Goal: Information Seeking & Learning: Learn about a topic

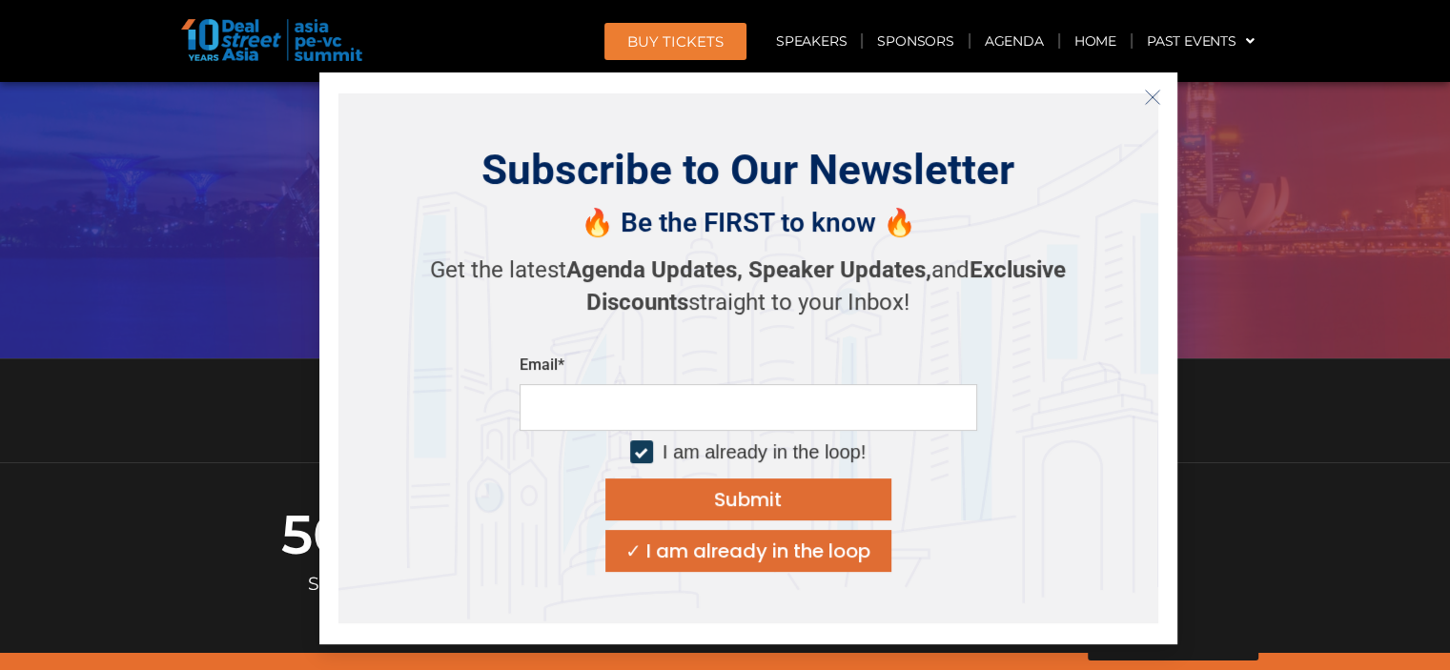
scroll to position [667, 0]
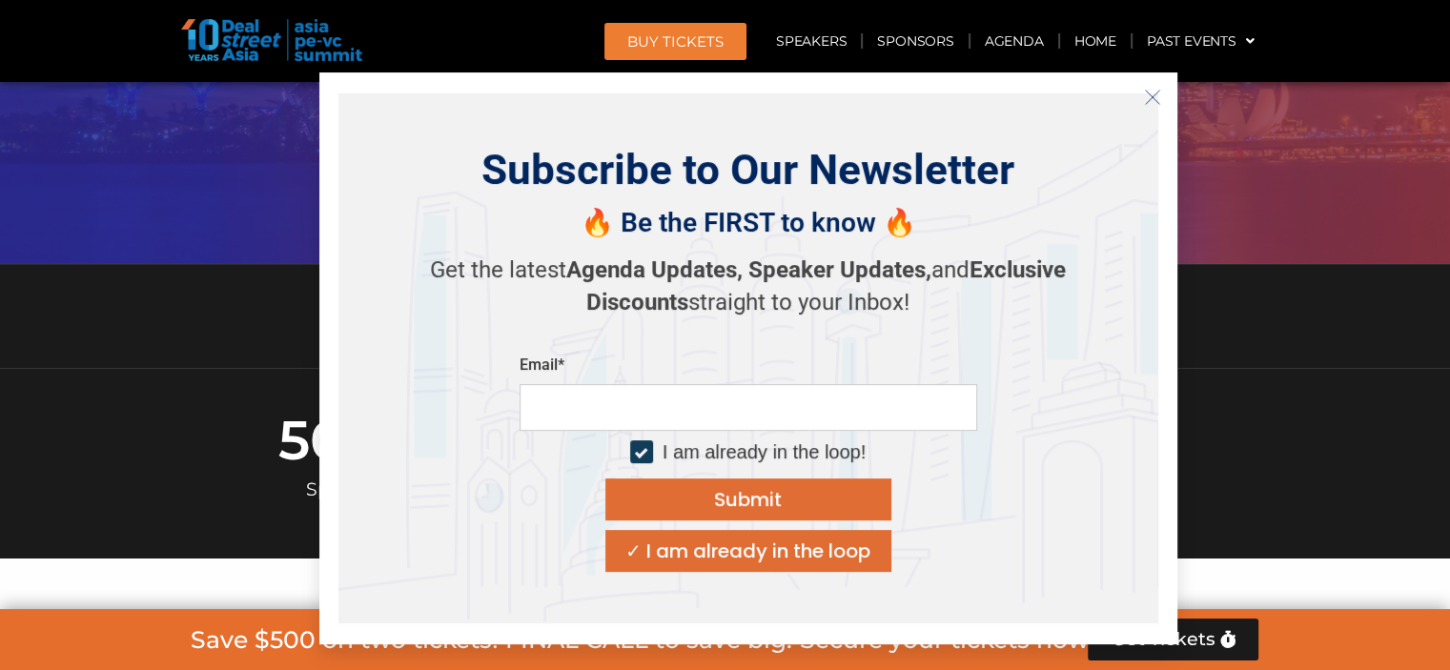
click at [1164, 98] on button "Close" at bounding box center [1153, 97] width 31 height 31
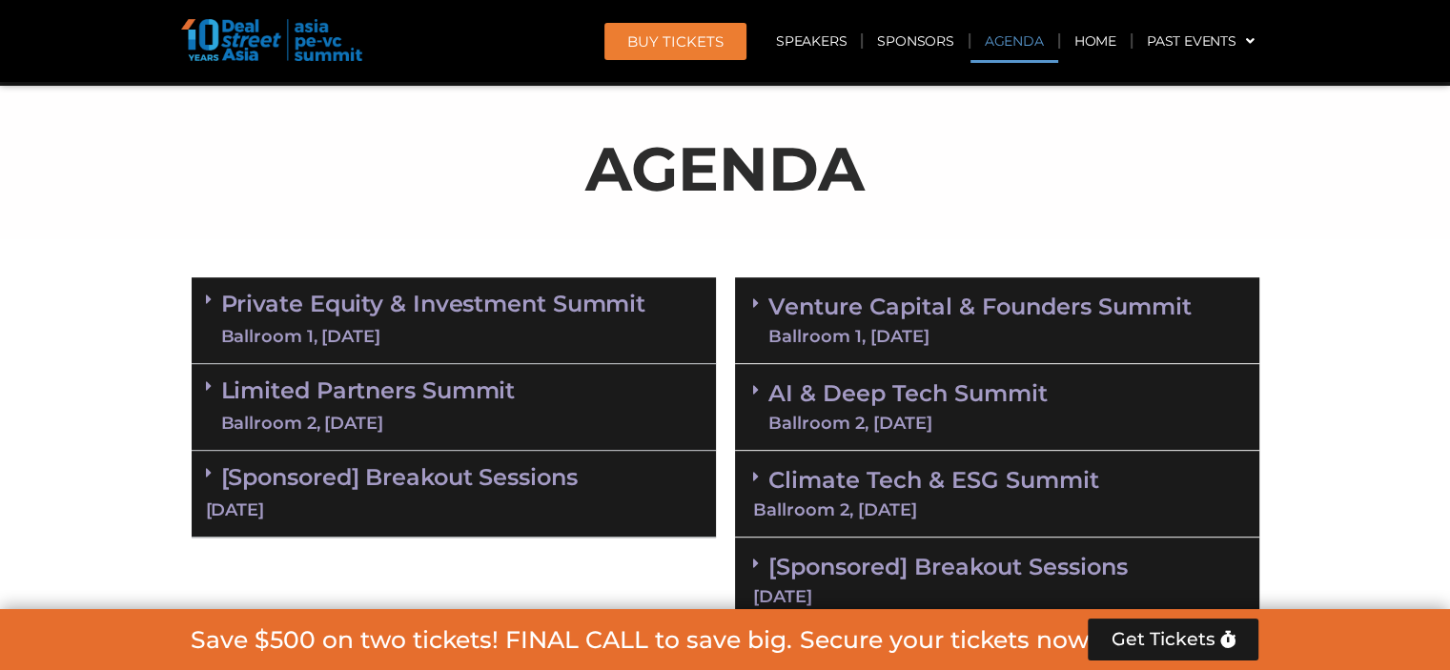
scroll to position [1007, 0]
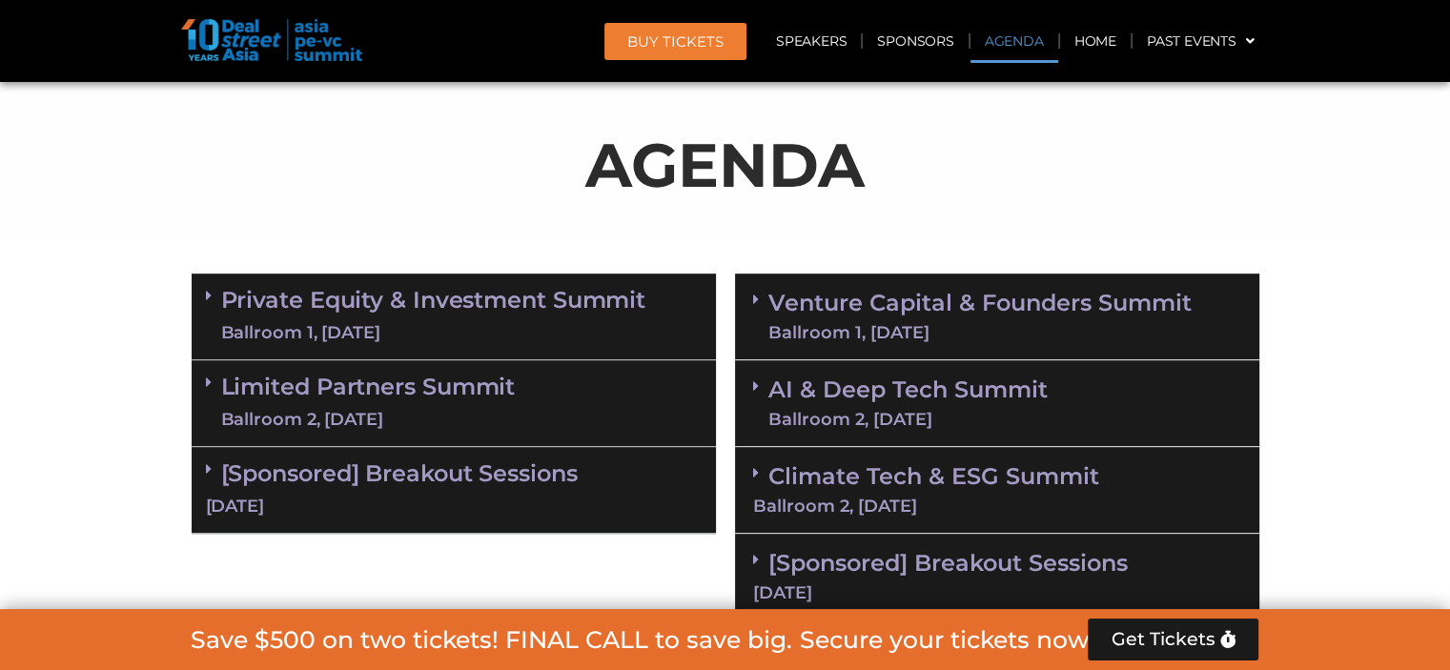
click at [207, 295] on icon at bounding box center [209, 295] width 6 height 15
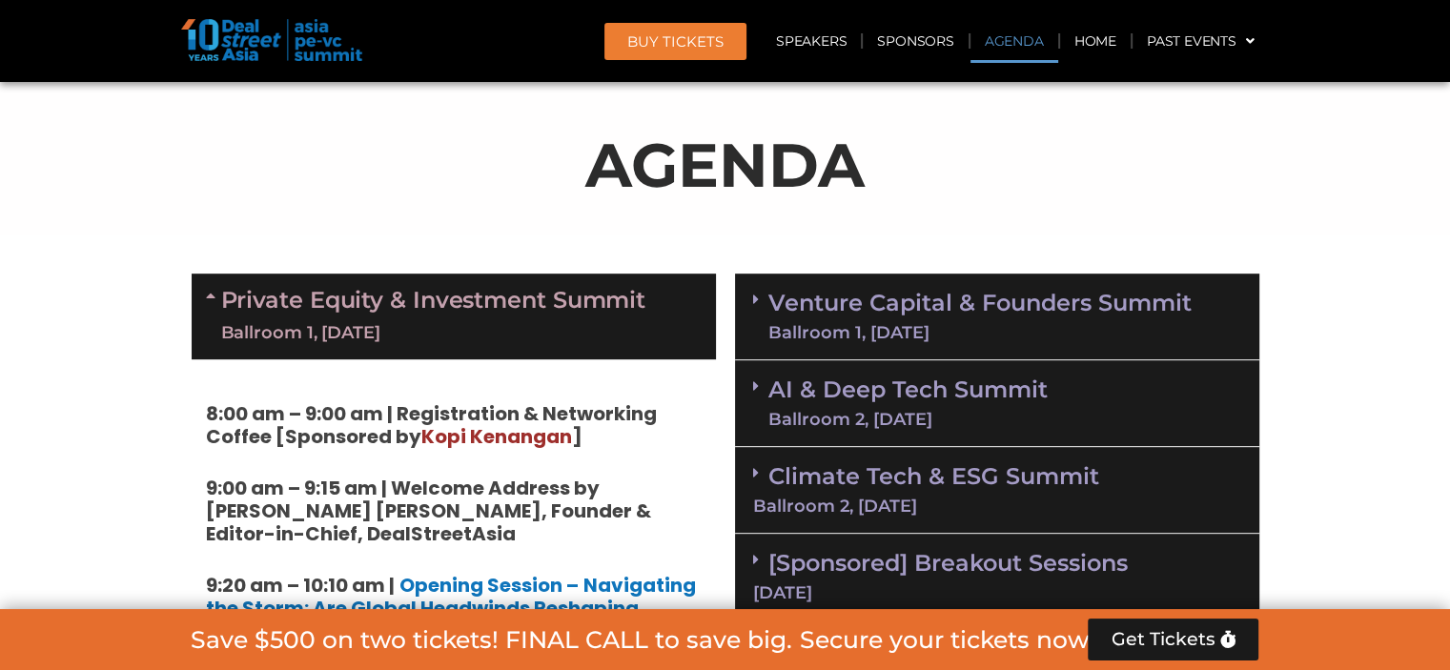
click at [214, 288] on icon at bounding box center [213, 295] width 15 height 15
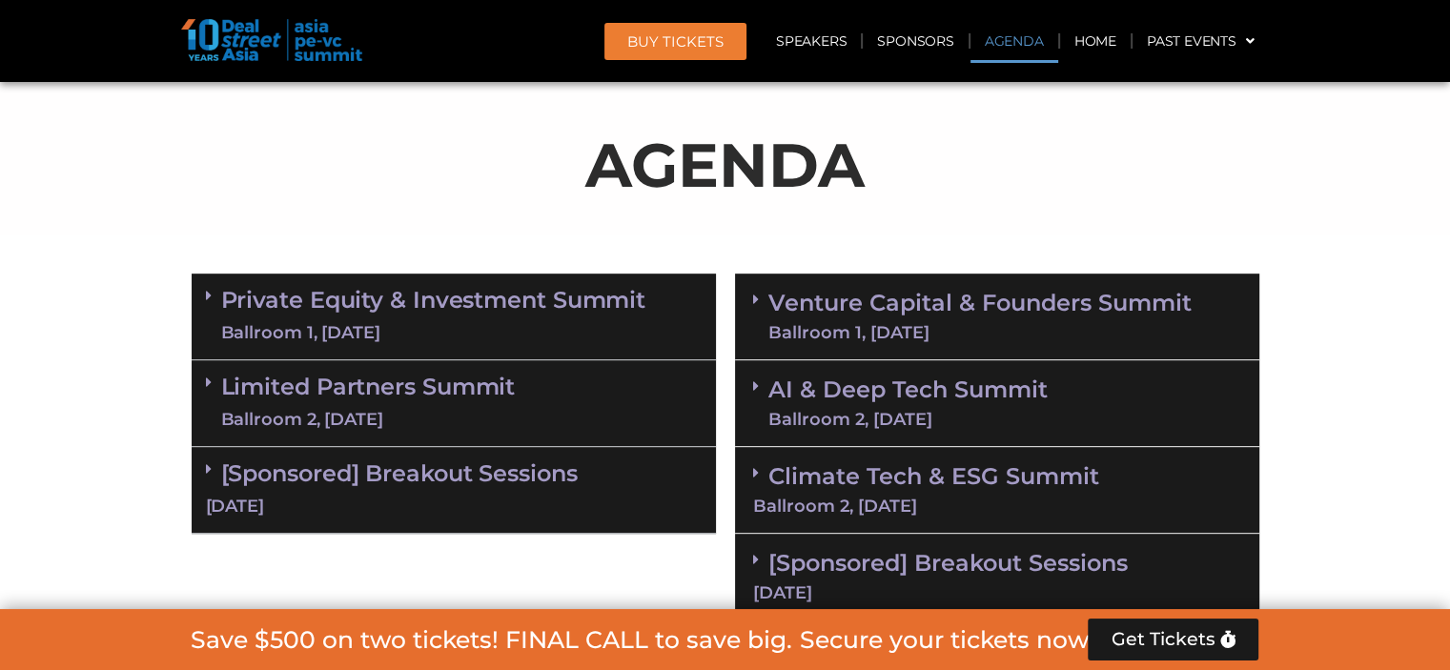
click at [214, 293] on span at bounding box center [213, 296] width 15 height 16
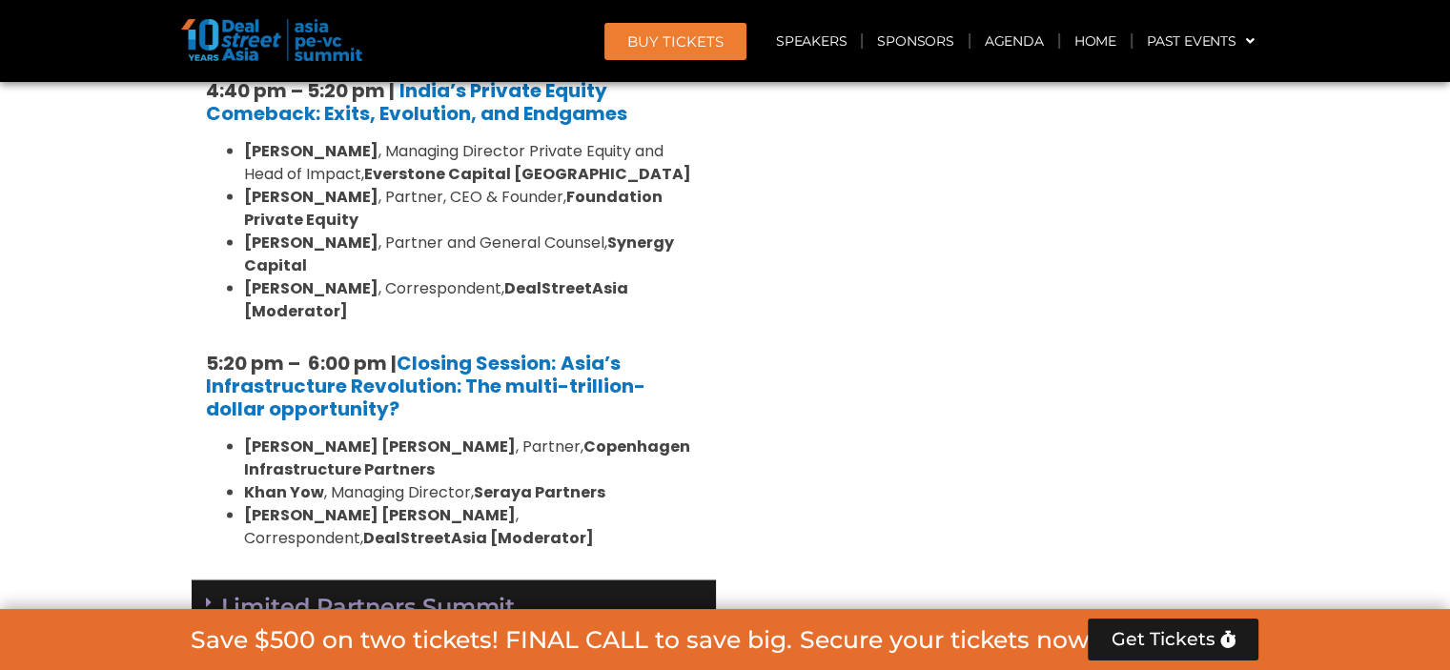
scroll to position [3772, 0]
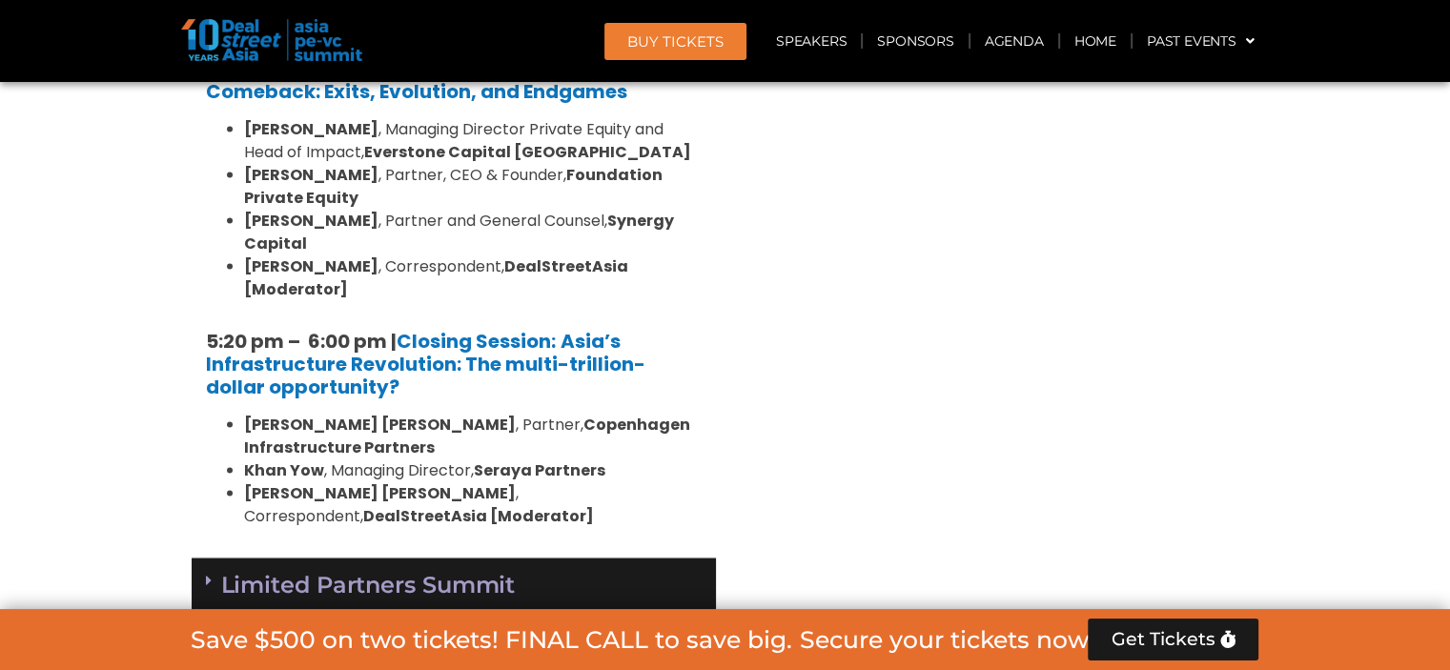
click at [210, 573] on icon at bounding box center [209, 580] width 6 height 15
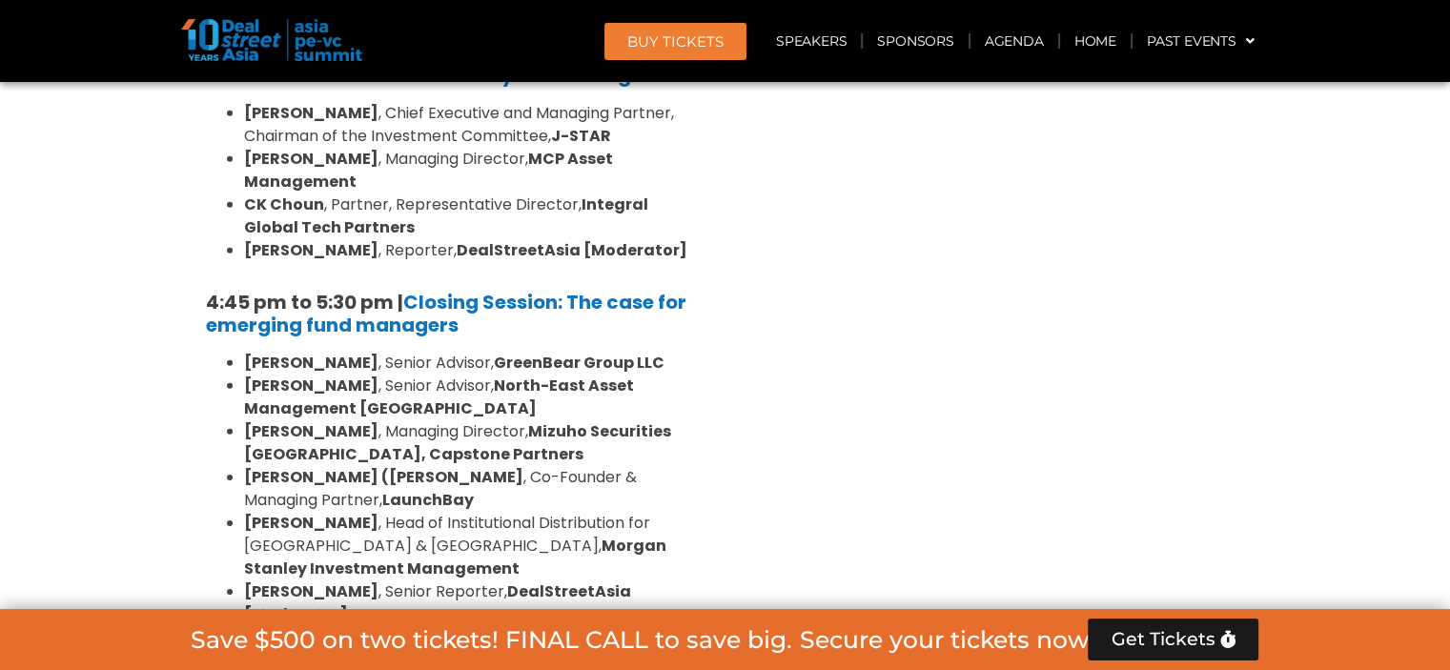
scroll to position [5775, 0]
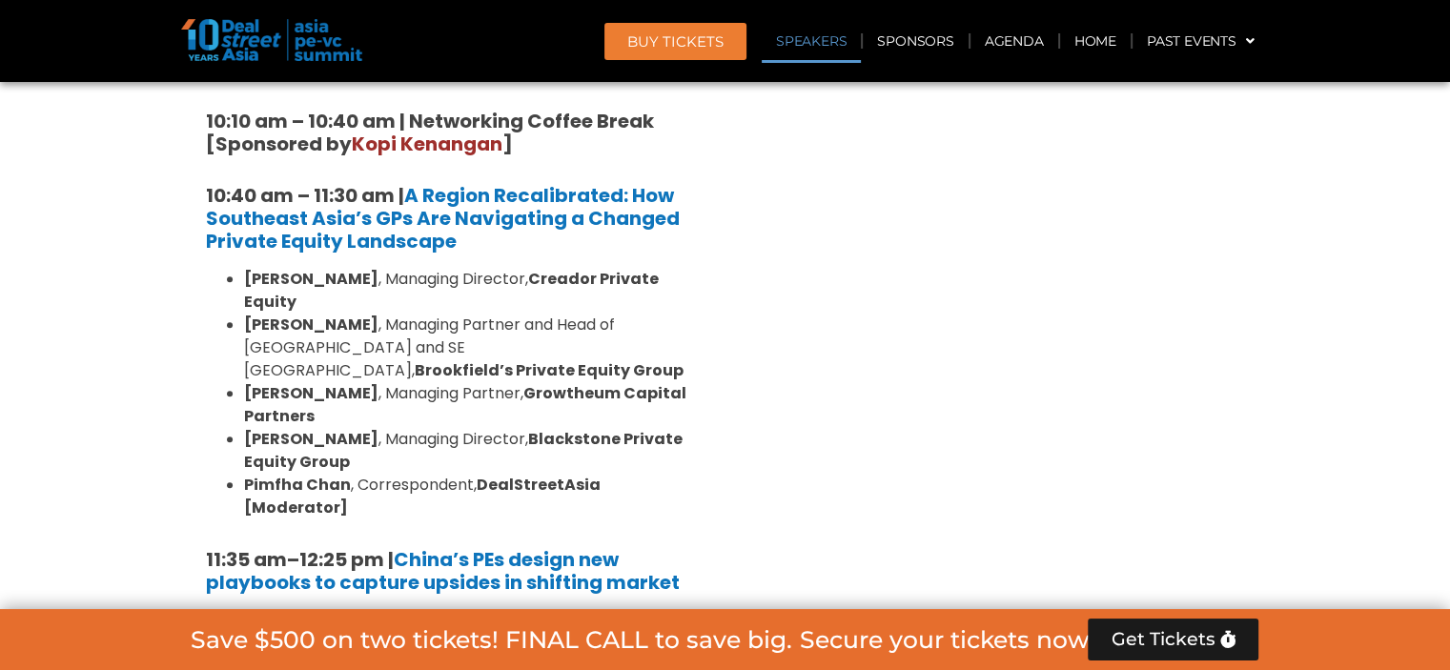
scroll to position [1008, 0]
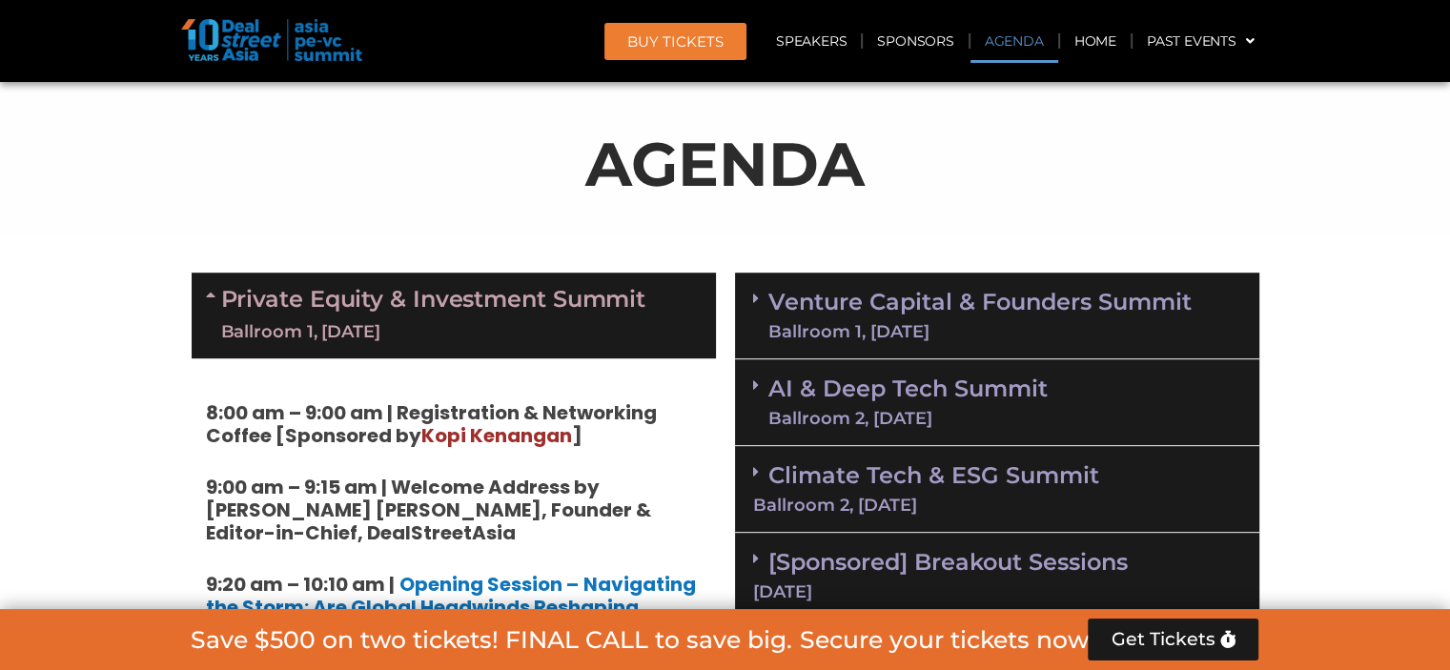
click at [214, 298] on icon at bounding box center [213, 294] width 15 height 15
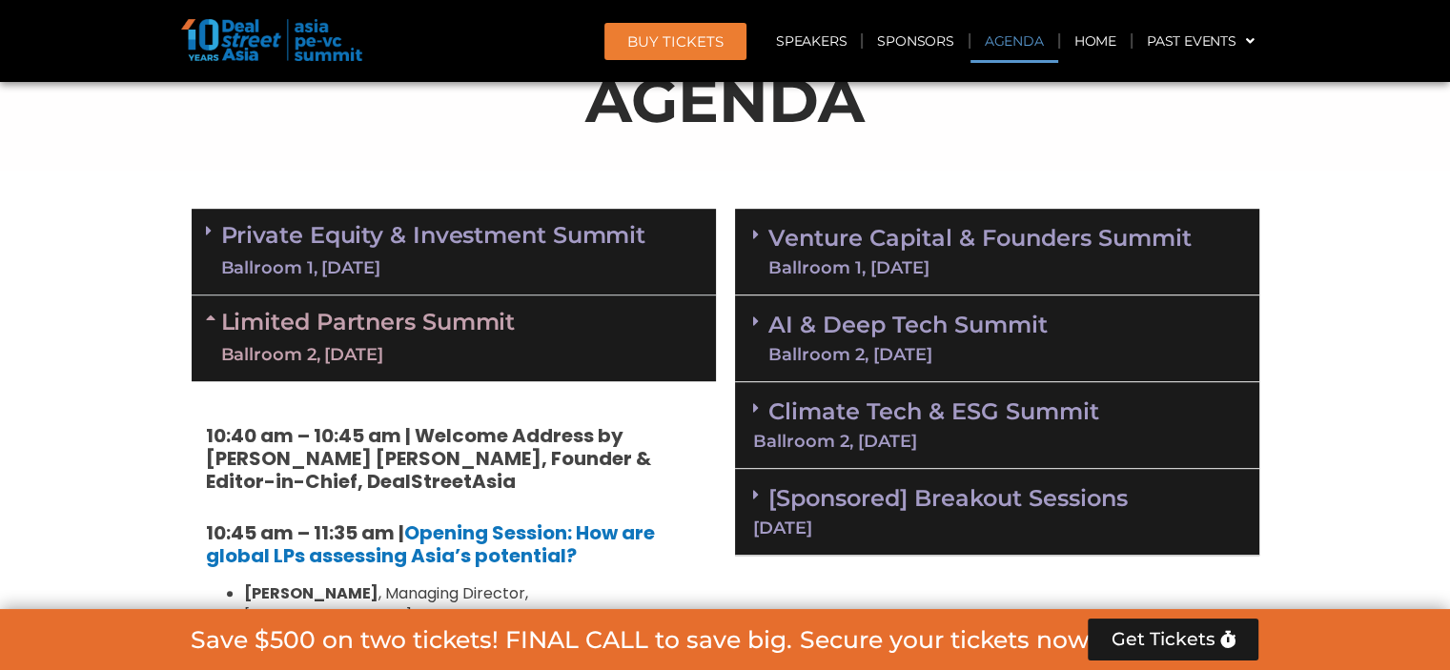
scroll to position [1103, 0]
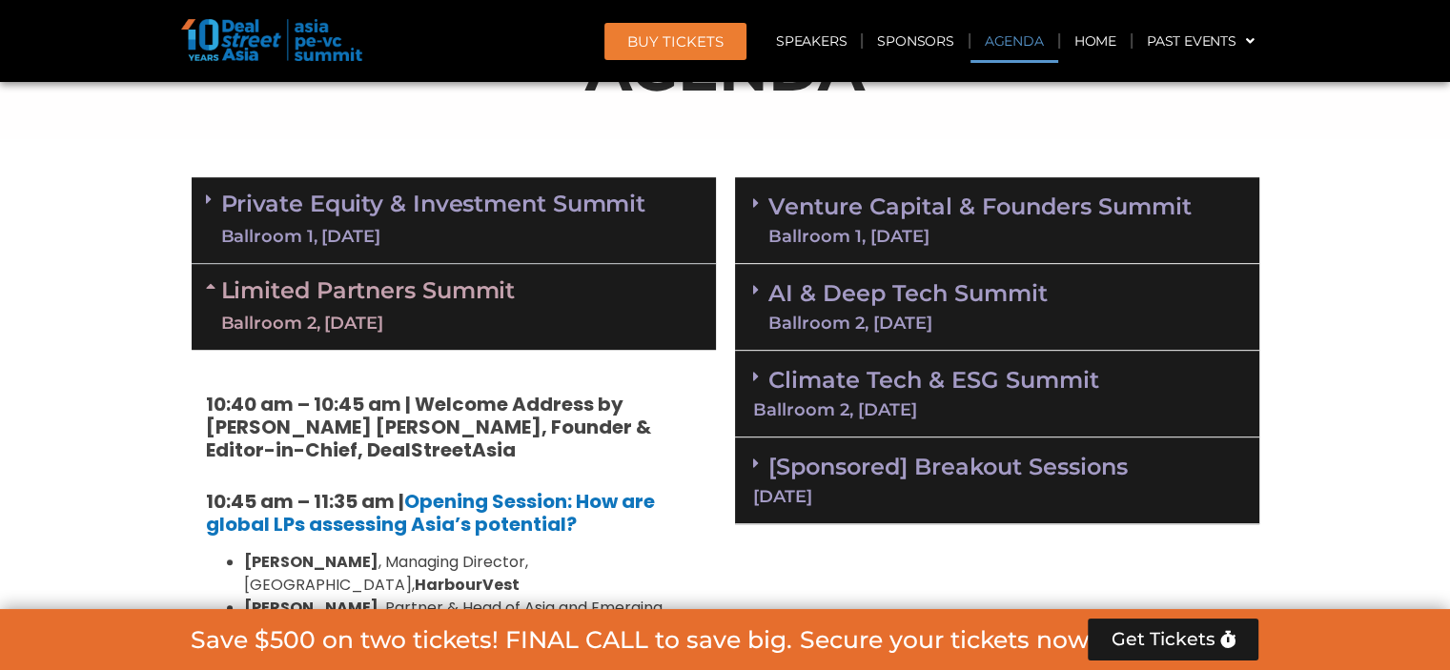
click at [216, 293] on span at bounding box center [213, 306] width 15 height 57
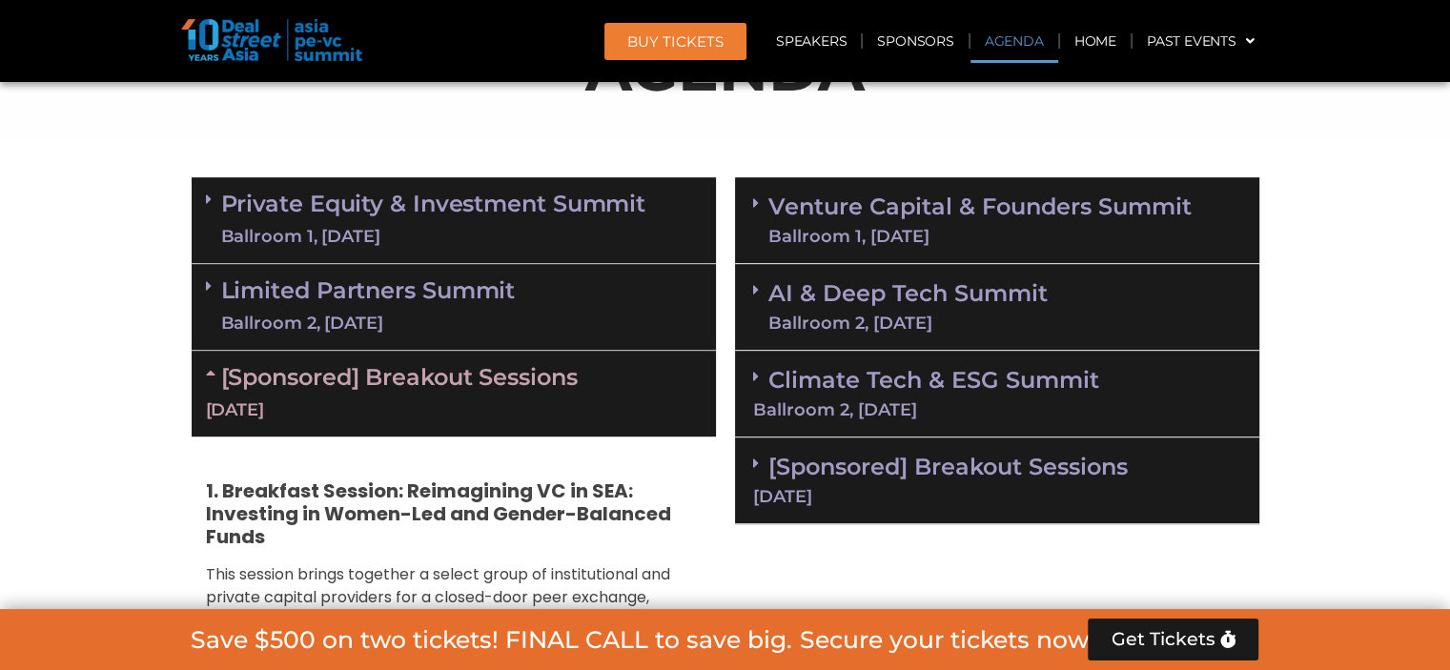
scroll to position [1199, 0]
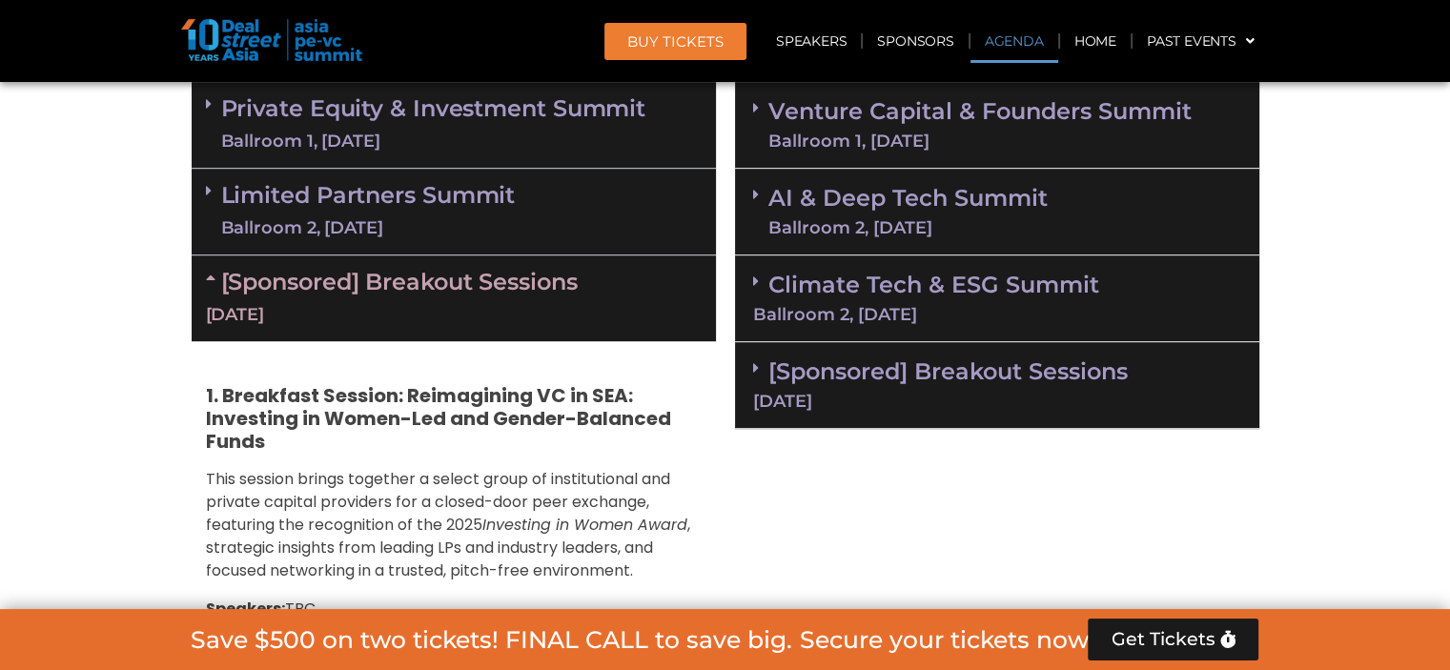
click at [214, 284] on div "[Sponsored] Breakout Sessions [DATE]" at bounding box center [454, 299] width 524 height 86
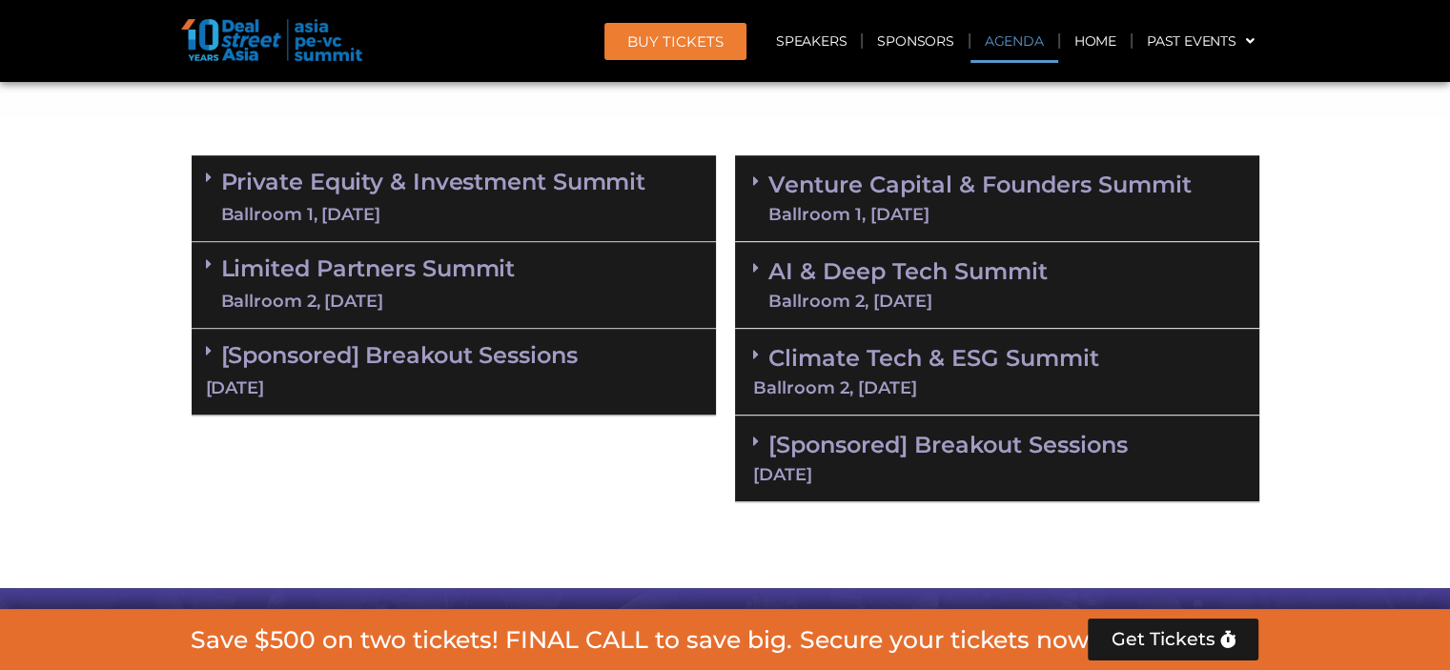
scroll to position [1103, 0]
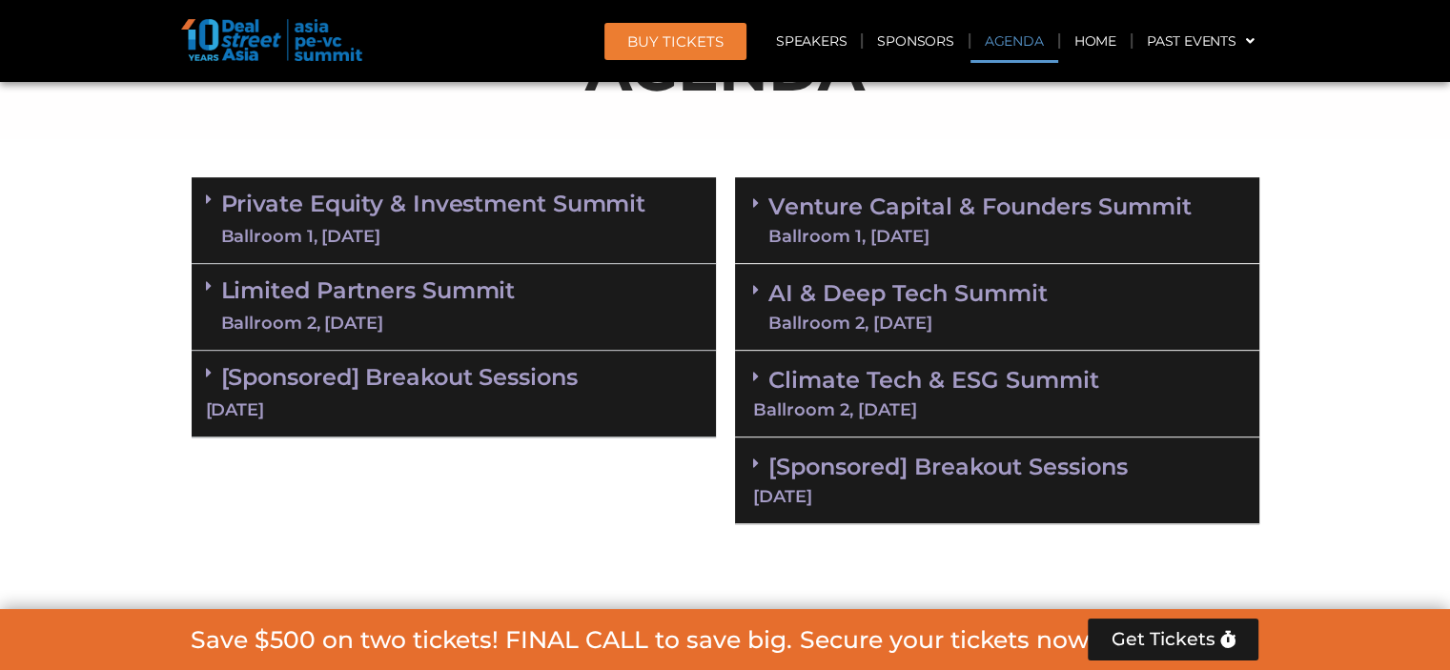
click at [753, 198] on icon at bounding box center [756, 202] width 6 height 15
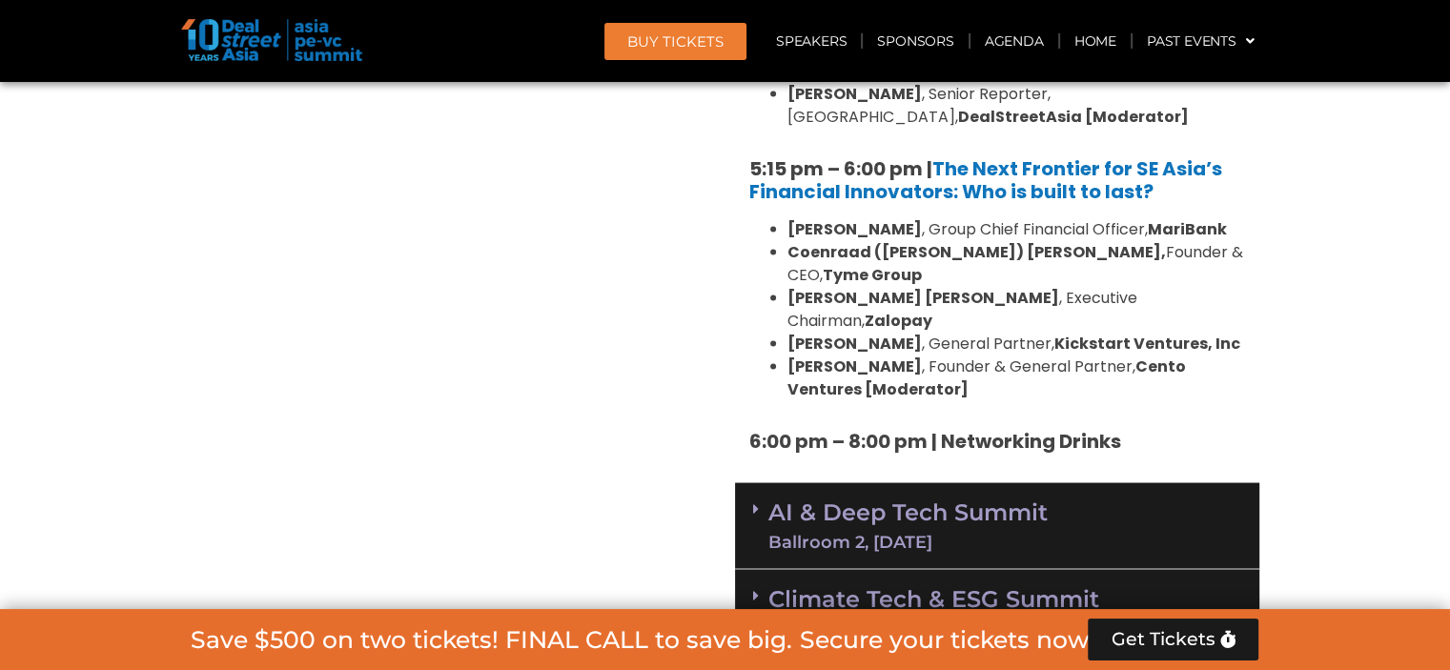
scroll to position [3678, 0]
